Goal: Task Accomplishment & Management: Use online tool/utility

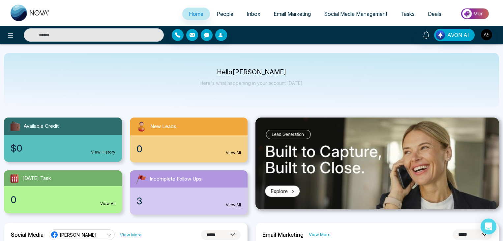
select select "*"
click at [324, 14] on span "Social Media Management" at bounding box center [355, 14] width 63 height 7
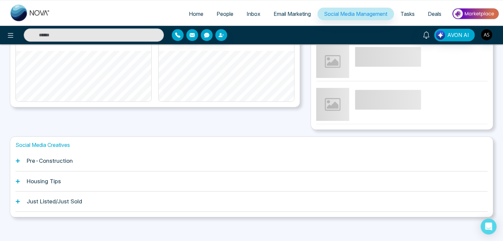
scroll to position [165, 0]
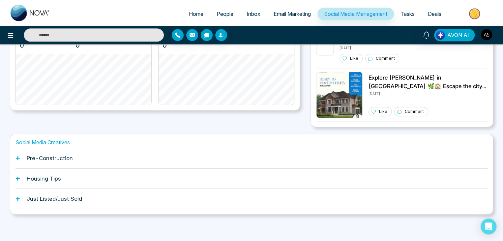
click at [181, 160] on div "Pre-Construction" at bounding box center [251, 158] width 472 height 20
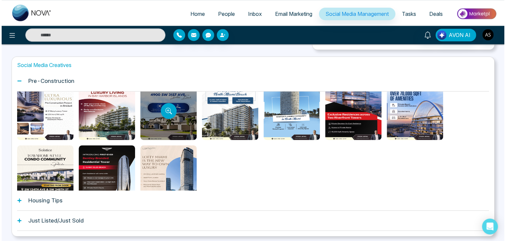
scroll to position [0, 0]
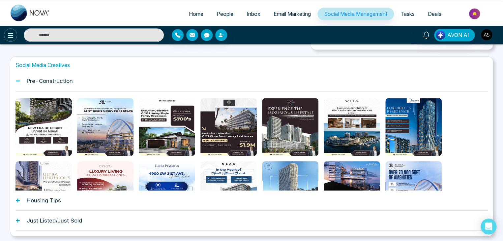
click at [12, 40] on button at bounding box center [10, 34] width 13 height 13
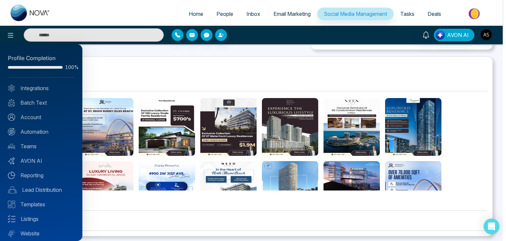
scroll to position [18, 0]
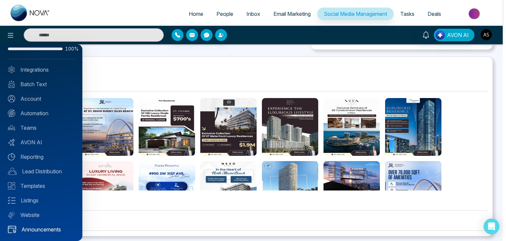
click at [34, 226] on link "Announcements" at bounding box center [41, 229] width 67 height 8
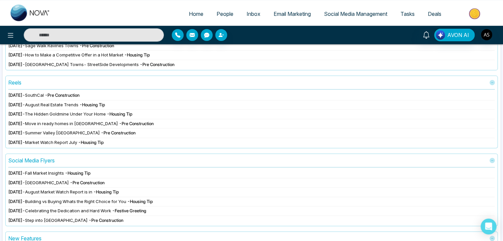
scroll to position [92, 0]
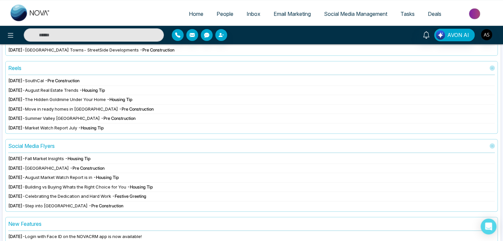
click at [49, 169] on span "Trafalgar Highlands" at bounding box center [47, 167] width 44 height 5
click at [199, 144] on div "Social Media Flyers" at bounding box center [251, 146] width 487 height 8
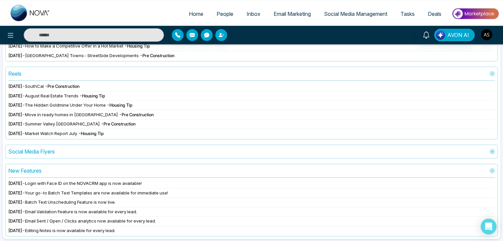
click at [216, 146] on div "Social Media Flyers" at bounding box center [251, 151] width 493 height 14
click at [218, 150] on div "Social Media Flyers" at bounding box center [251, 151] width 487 height 8
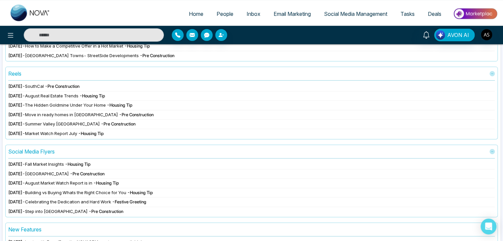
scroll to position [92, 0]
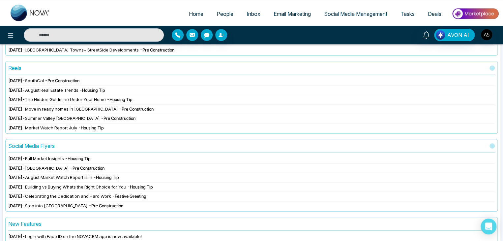
click at [371, 15] on span "Social Media Management" at bounding box center [355, 14] width 63 height 7
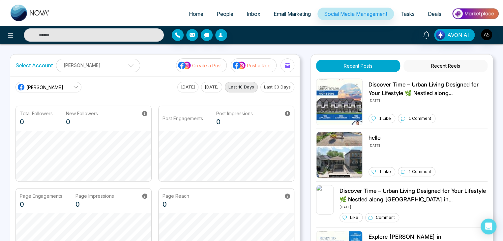
click at [215, 66] on p "Create a Post" at bounding box center [207, 65] width 30 height 7
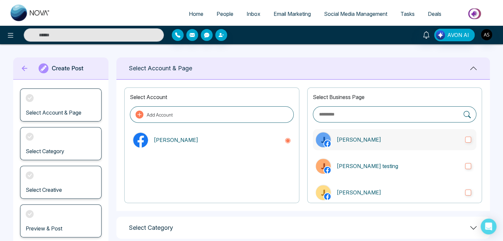
click at [327, 135] on img at bounding box center [323, 139] width 15 height 15
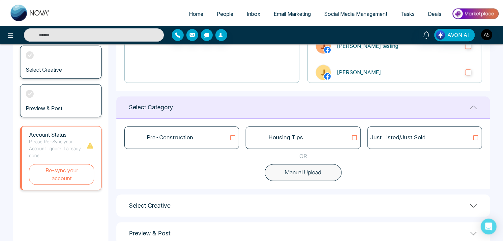
scroll to position [136, 0]
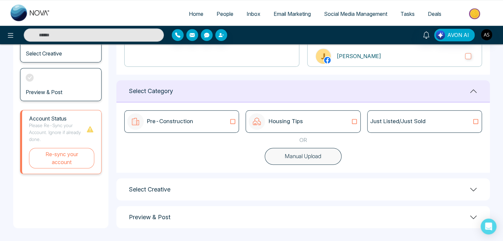
click at [215, 122] on div "Pre-Construction" at bounding box center [181, 121] width 109 height 16
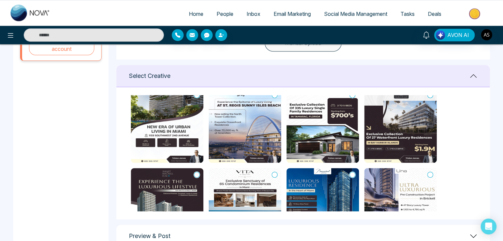
scroll to position [0, 0]
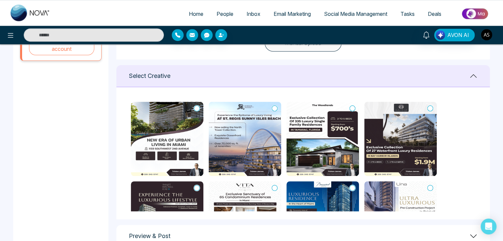
click at [489, 37] on img "button" at bounding box center [486, 34] width 11 height 11
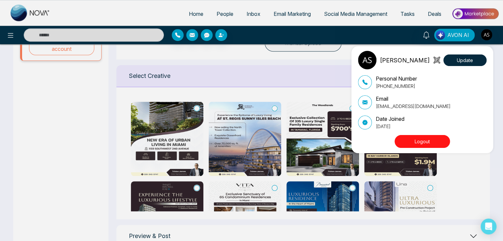
click at [421, 135] on button "Logout" at bounding box center [422, 141] width 55 height 13
